Goal: Task Accomplishment & Management: Use online tool/utility

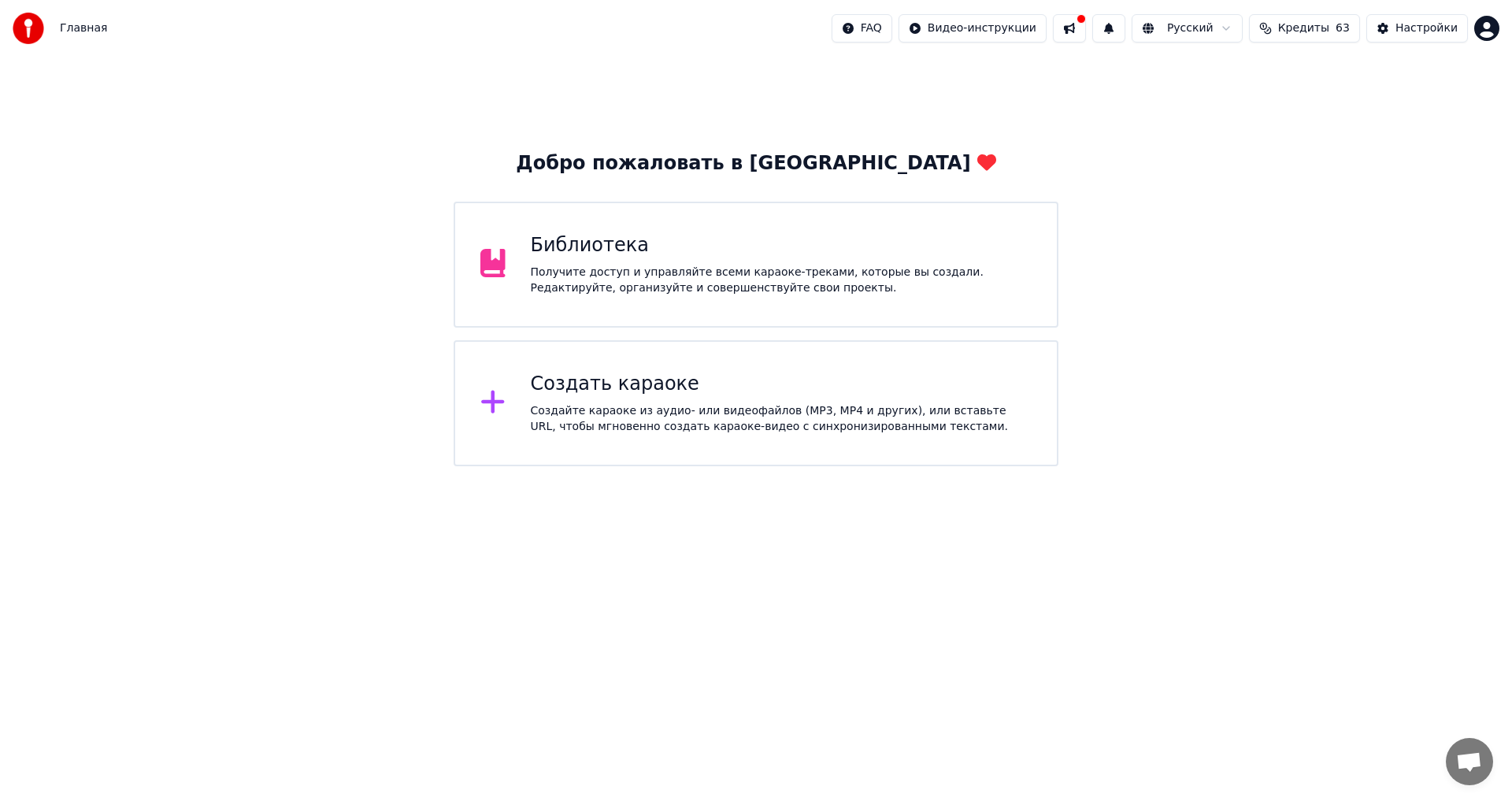
click at [656, 266] on div "Получите доступ и управляйте всеми караоке-треками, которые вы создали. Редакти…" at bounding box center [781, 281] width 501 height 32
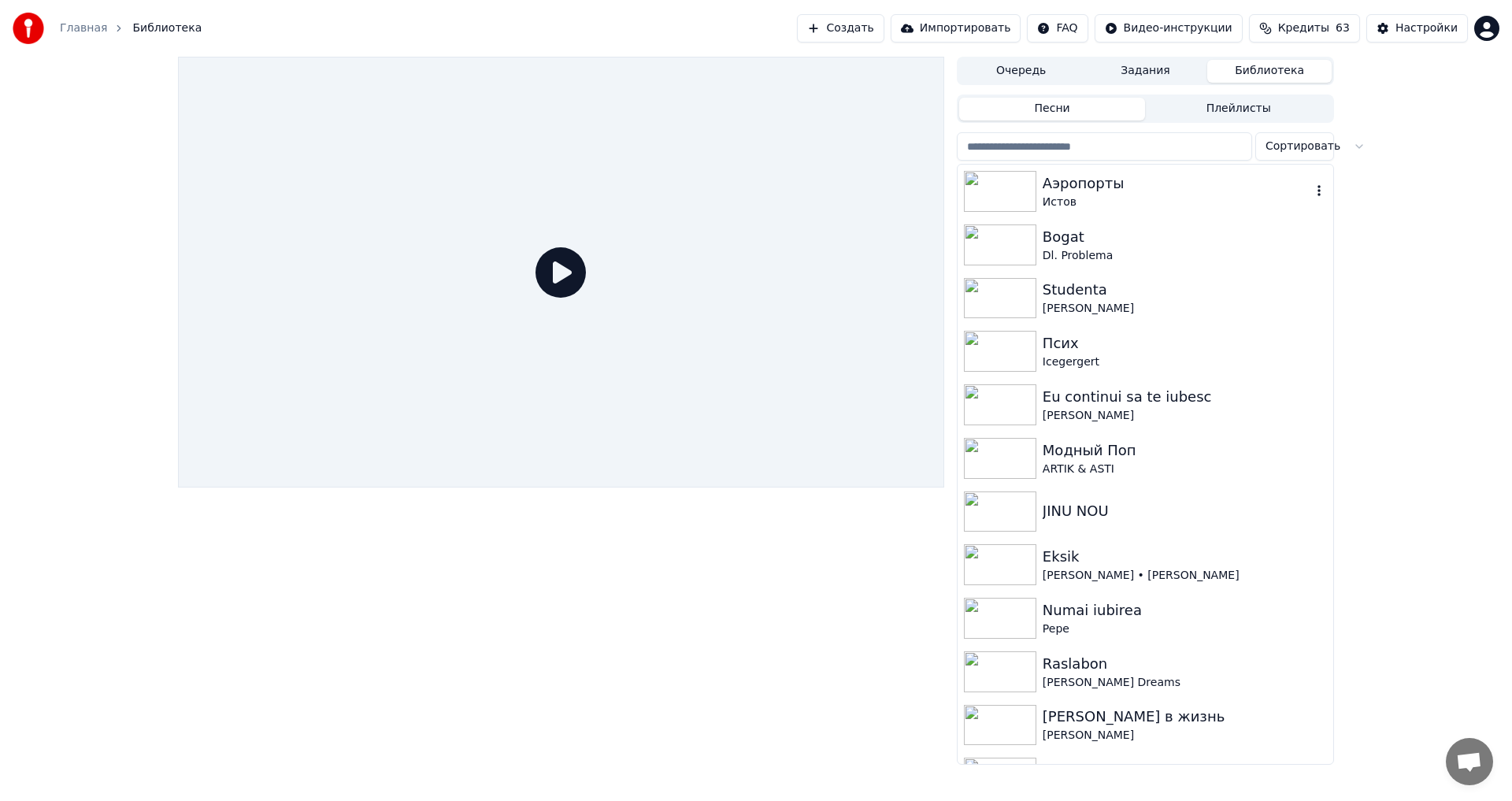
click at [1148, 188] on div "Аэропорты" at bounding box center [1178, 183] width 269 height 22
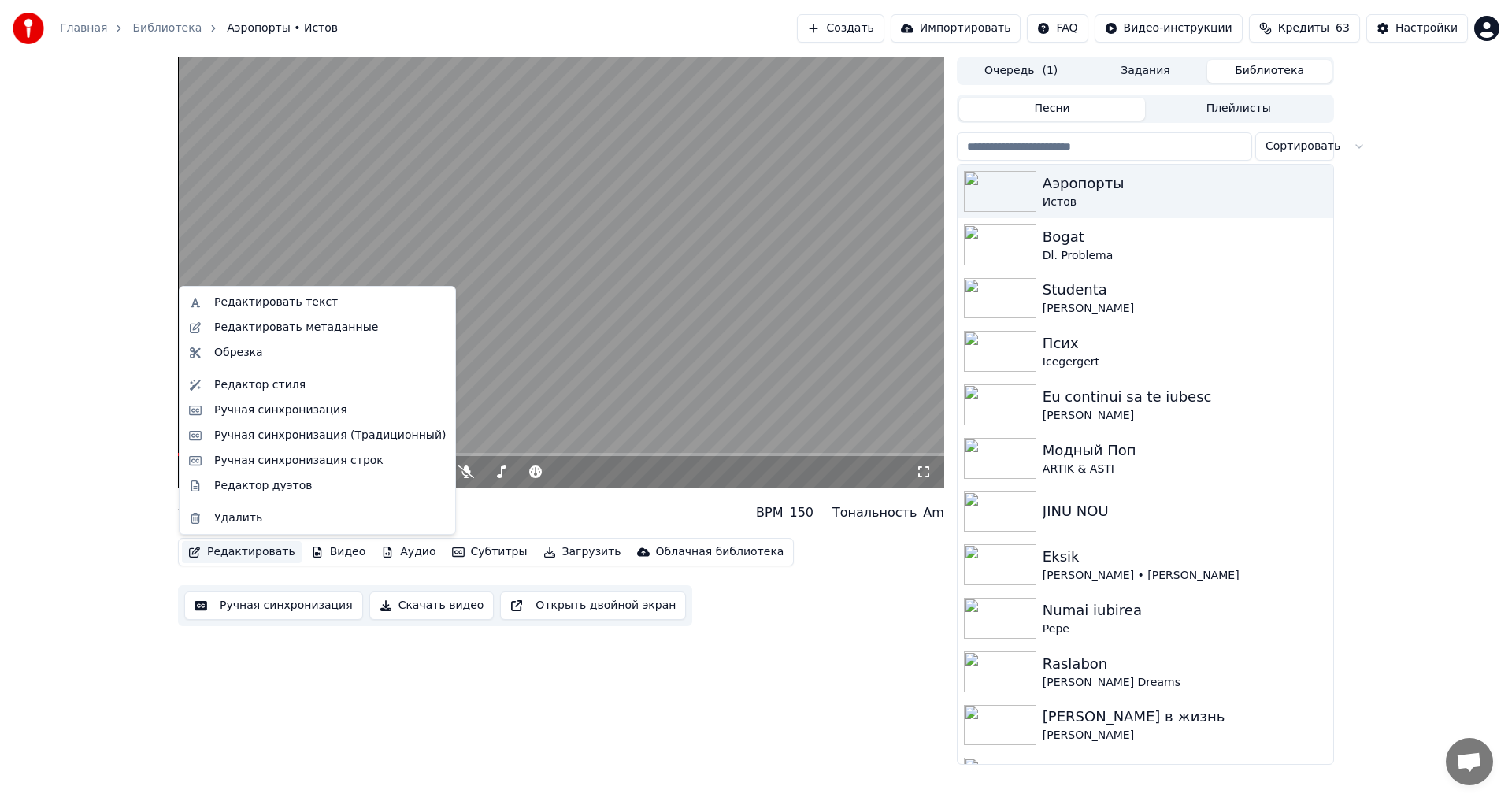
click at [246, 553] on button "Редактировать" at bounding box center [241, 552] width 120 height 22
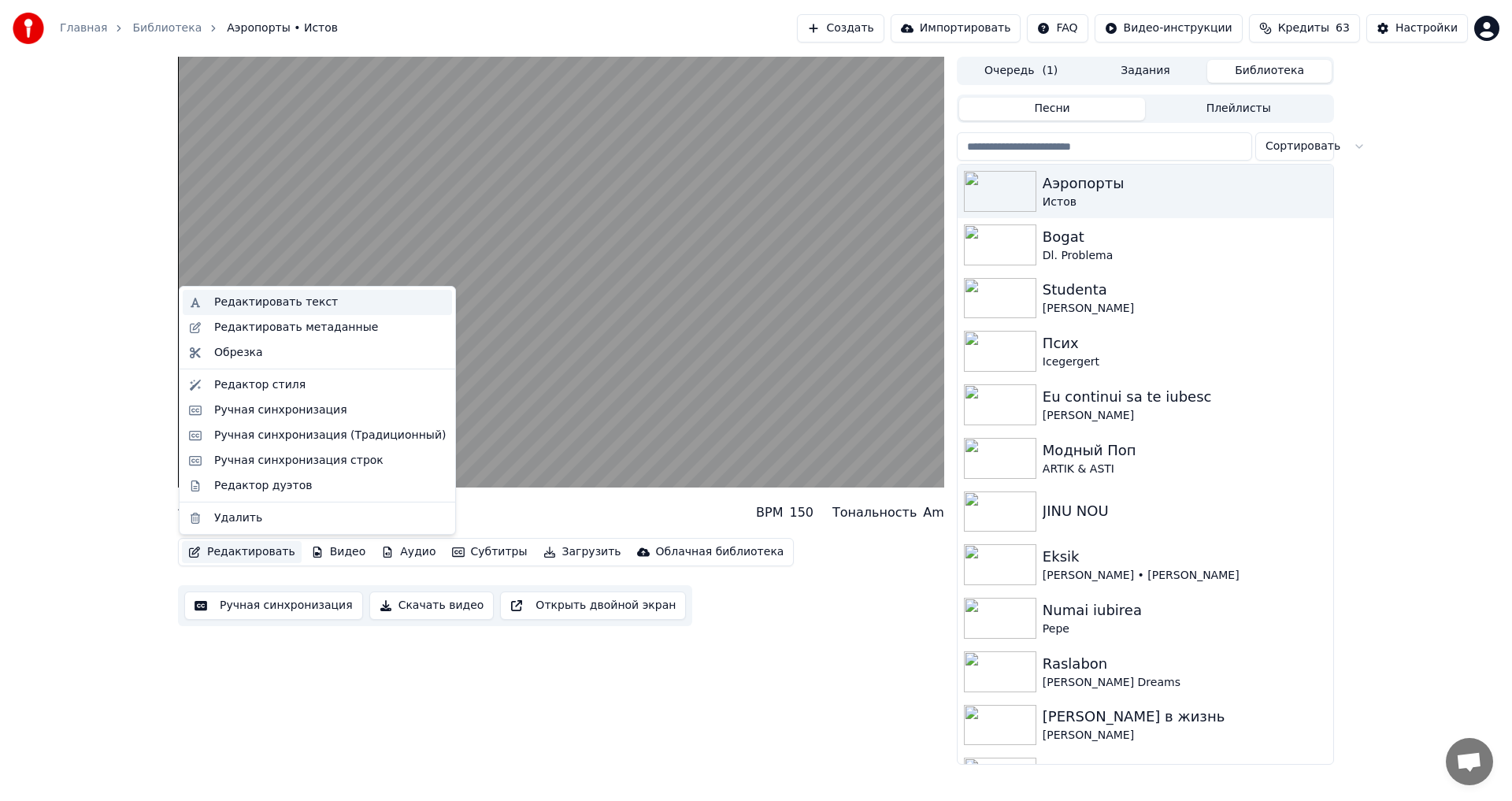
click at [311, 301] on div "Редактировать текст" at bounding box center [276, 303] width 124 height 16
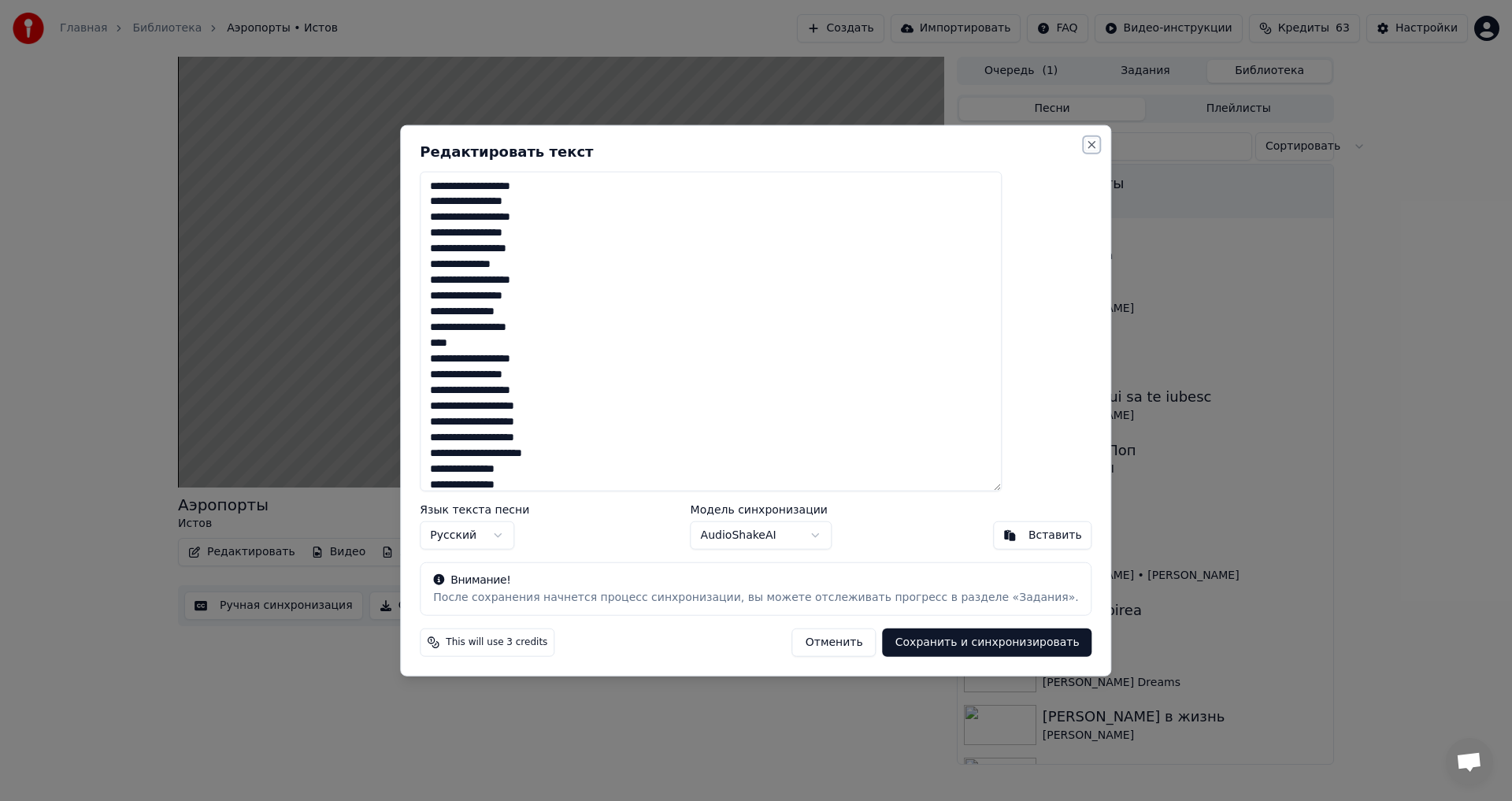
click at [1086, 141] on button "Close" at bounding box center [1092, 143] width 13 height 13
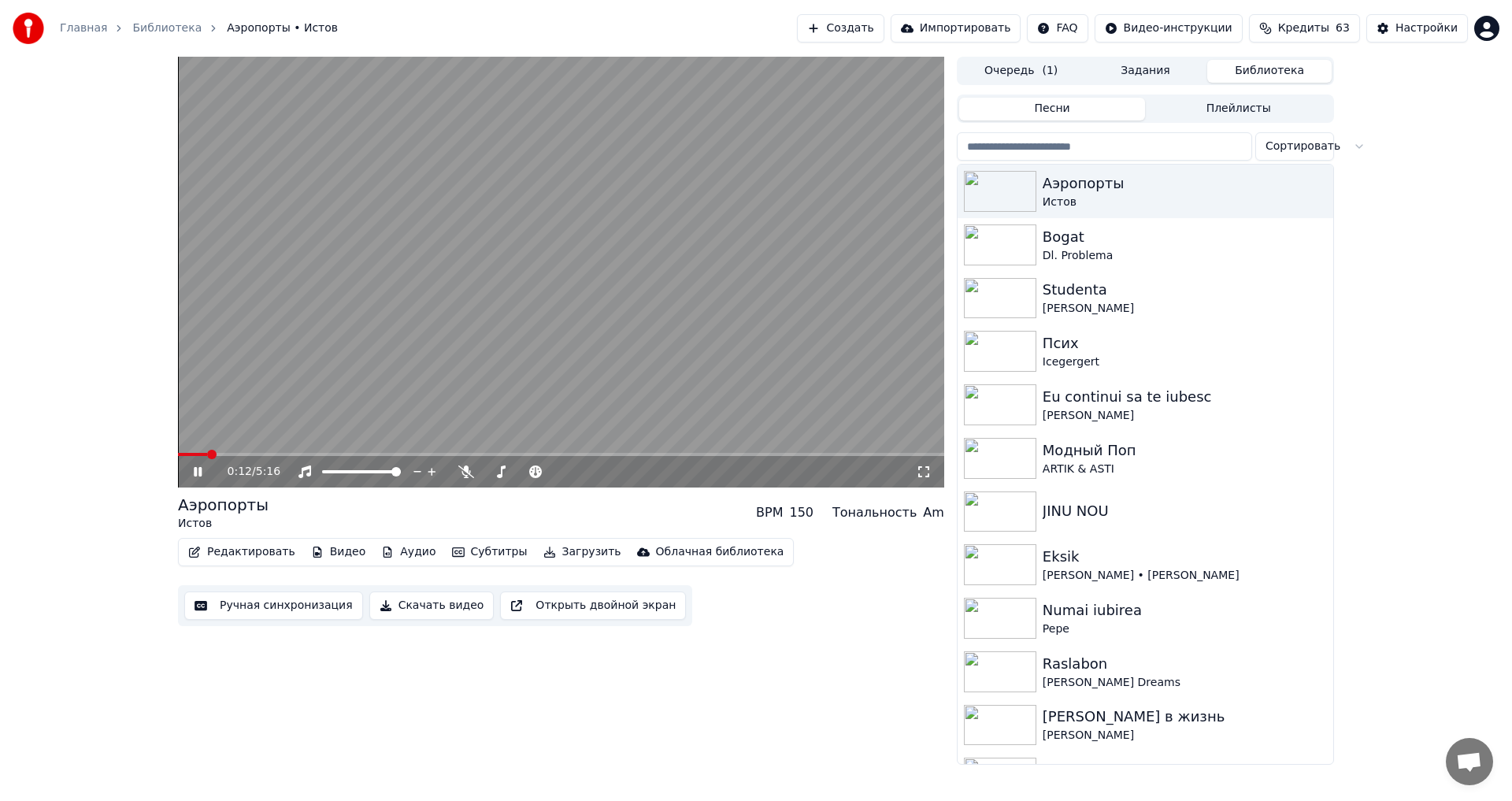
click at [552, 455] on span at bounding box center [561, 454] width 766 height 3
drag, startPoint x: 497, startPoint y: 468, endPoint x: 571, endPoint y: 472, distance: 74.1
click at [578, 472] on div at bounding box center [537, 472] width 127 height 16
click at [563, 474] on span at bounding box center [523, 472] width 79 height 3
click at [665, 455] on span at bounding box center [561, 454] width 766 height 3
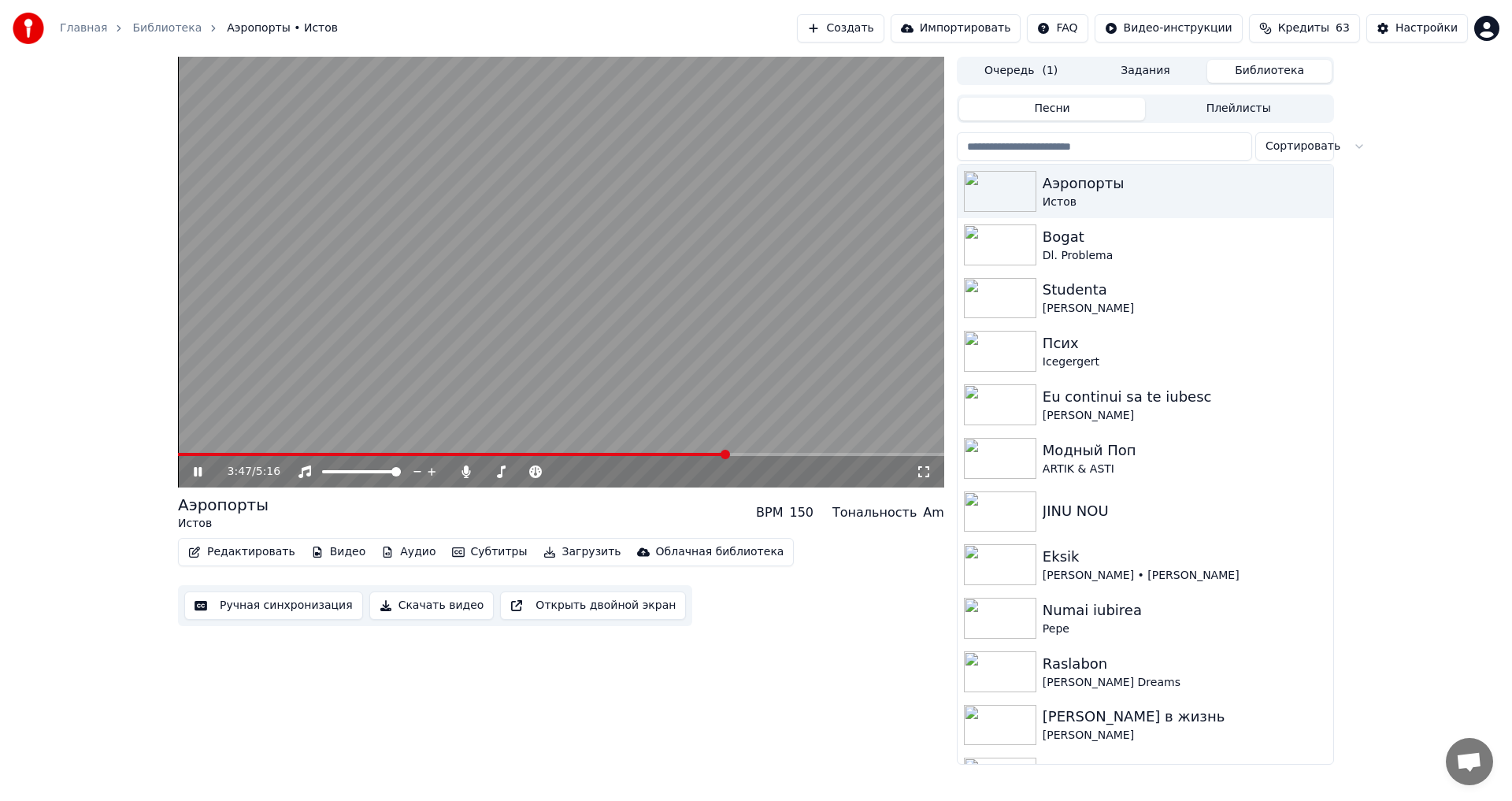
click at [756, 455] on span at bounding box center [561, 454] width 766 height 3
click at [749, 455] on span at bounding box center [463, 454] width 571 height 3
click at [615, 454] on span at bounding box center [397, 454] width 438 height 3
click at [659, 457] on div "3:09 / 5:16" at bounding box center [561, 472] width 766 height 32
click at [658, 455] on span at bounding box center [561, 454] width 766 height 3
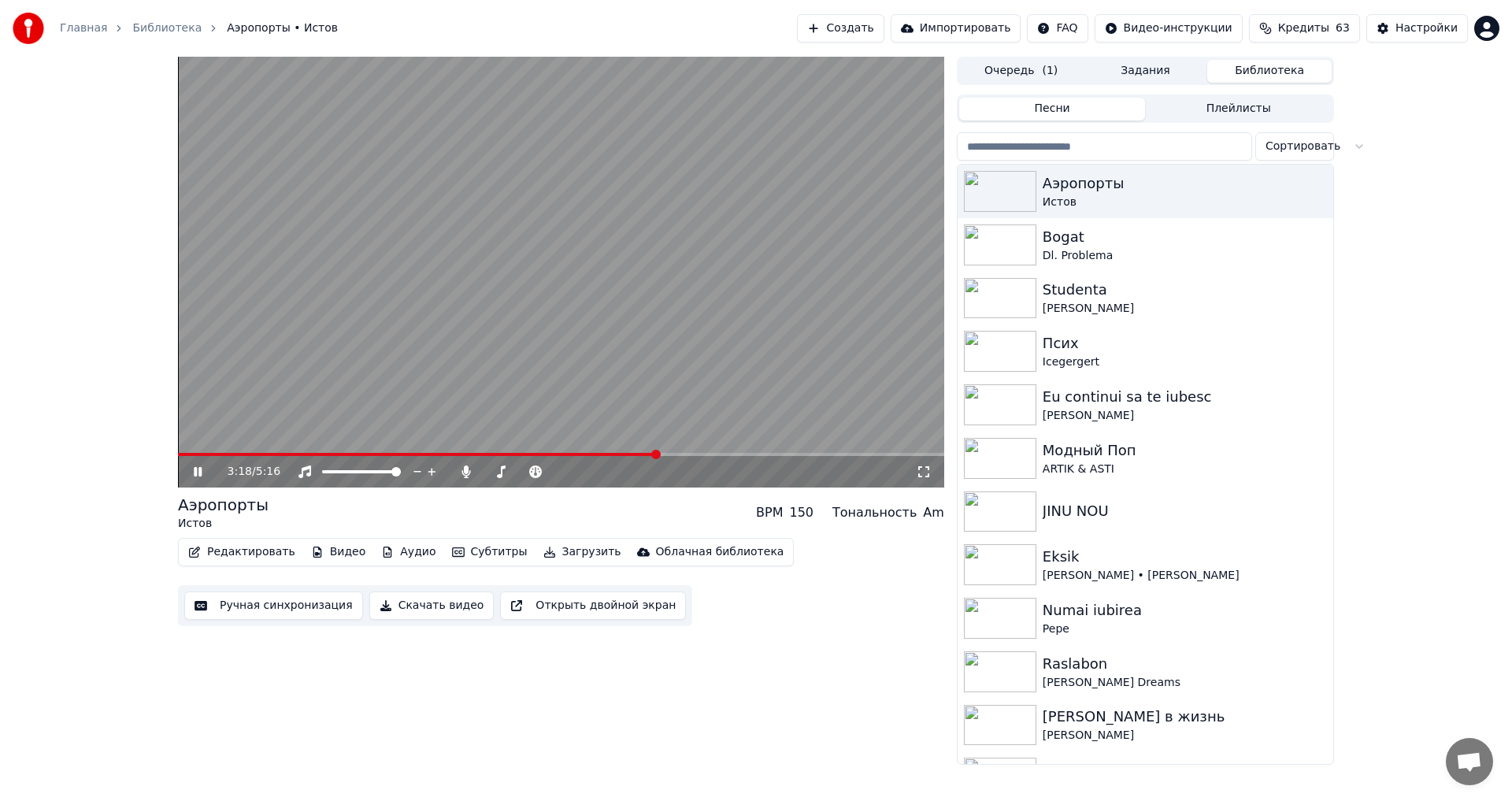
click at [675, 456] on span at bounding box center [561, 454] width 766 height 3
click at [688, 457] on div "3:26 / 5:16" at bounding box center [561, 472] width 766 height 32
click at [694, 456] on span at bounding box center [561, 454] width 766 height 3
click at [713, 453] on span at bounding box center [561, 454] width 766 height 3
click at [726, 455] on span at bounding box center [561, 454] width 766 height 3
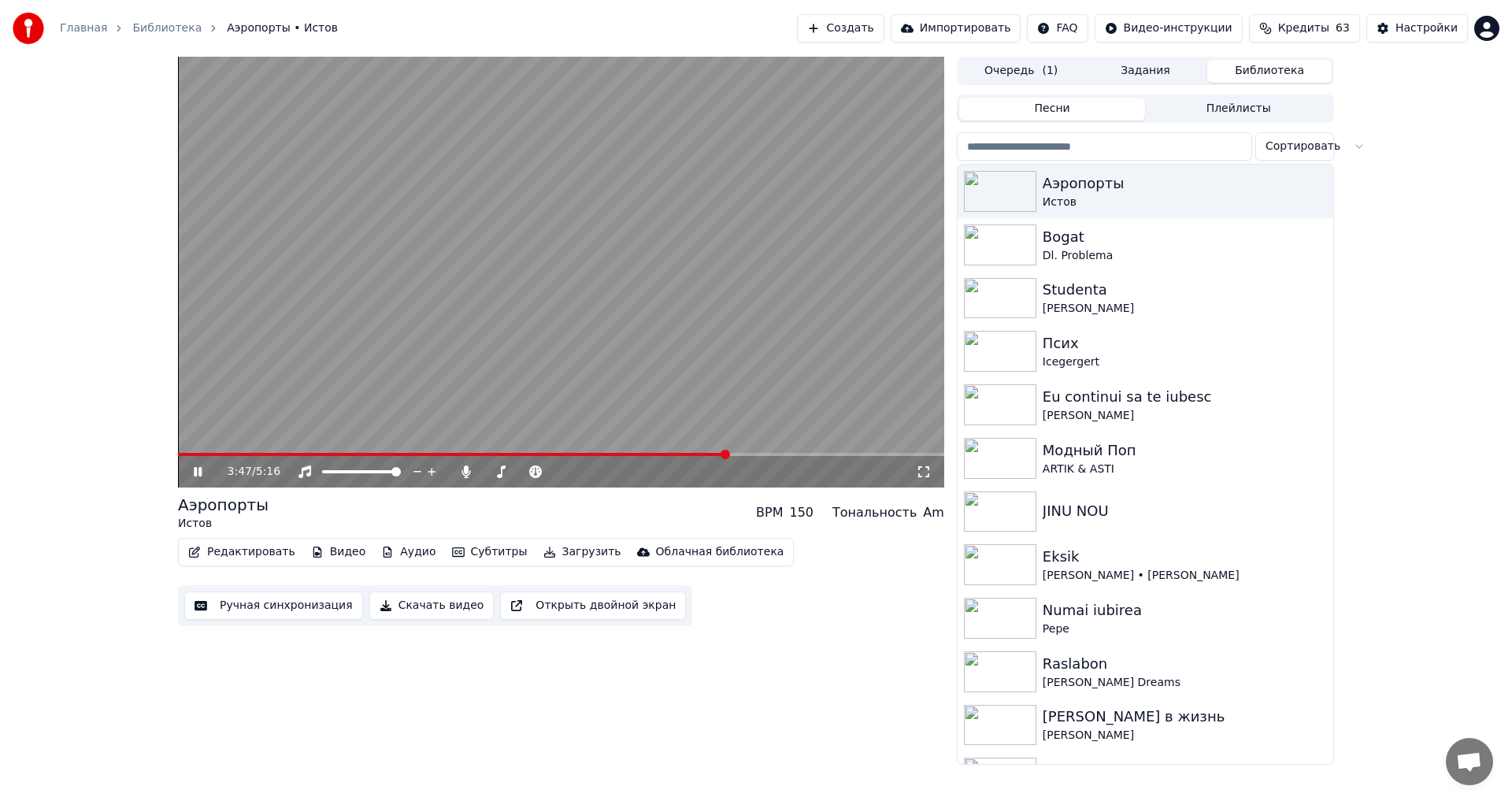
click at [748, 455] on span at bounding box center [561, 454] width 766 height 3
click at [771, 455] on span at bounding box center [561, 454] width 766 height 3
click at [865, 455] on span at bounding box center [561, 454] width 766 height 3
click at [859, 455] on span at bounding box center [519, 454] width 682 height 3
click at [827, 455] on span at bounding box center [502, 454] width 649 height 3
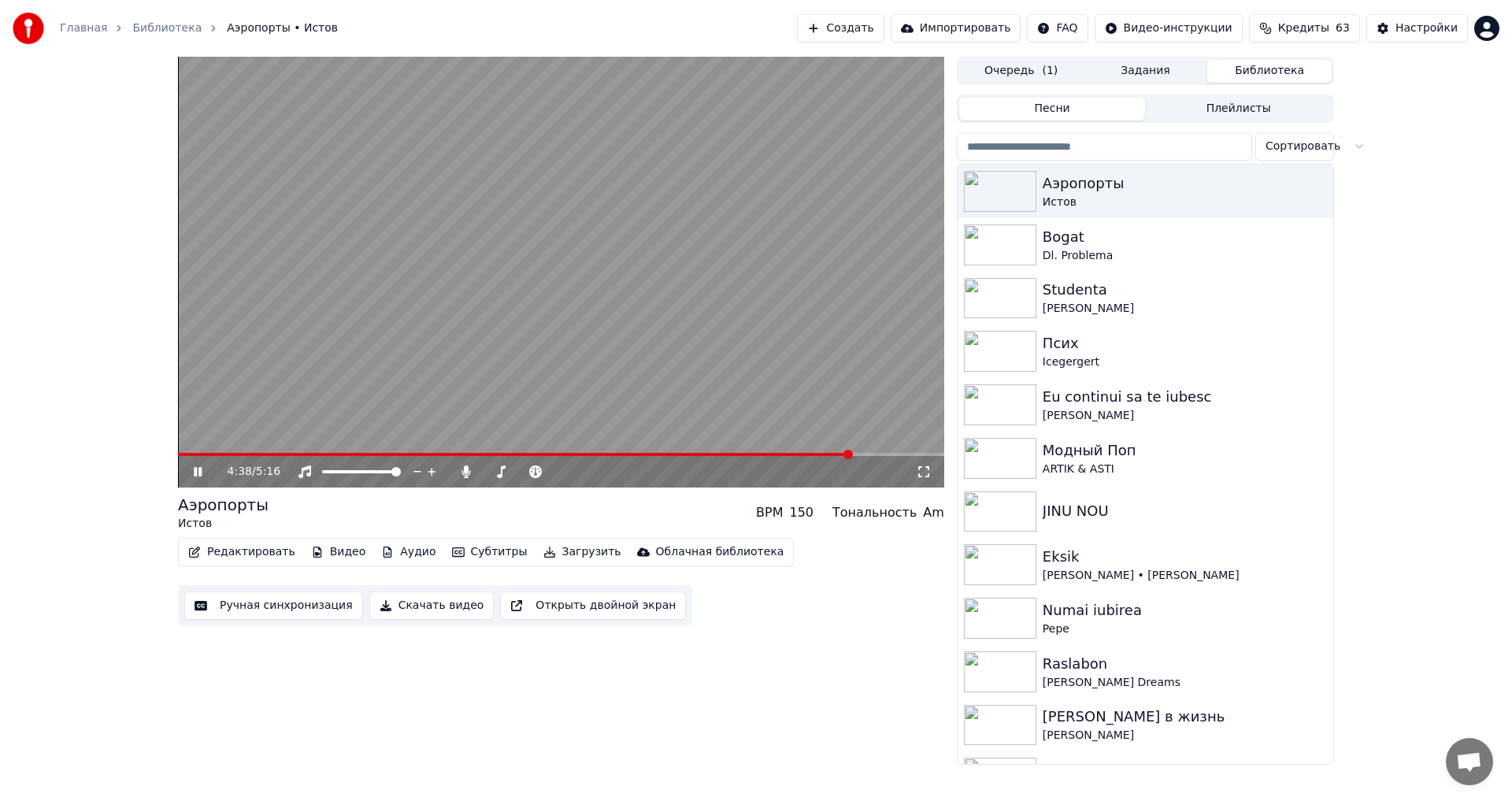
click at [203, 471] on icon at bounding box center [209, 472] width 37 height 13
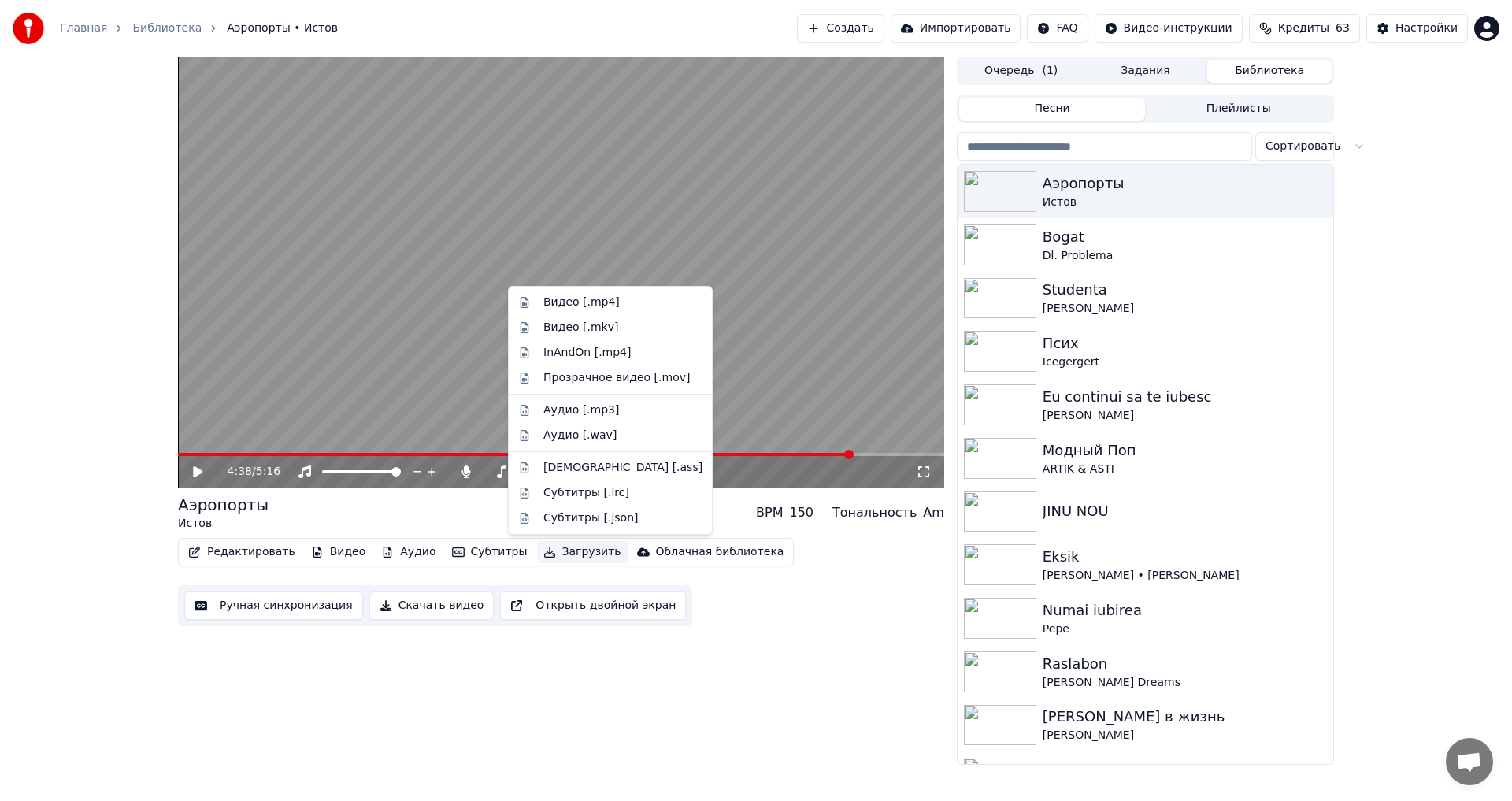
click at [563, 553] on button "Загрузить" at bounding box center [582, 552] width 91 height 22
click at [595, 308] on div "Видео [.mp4]" at bounding box center [581, 303] width 76 height 16
